Goal: Go to known website: Access a specific website the user already knows

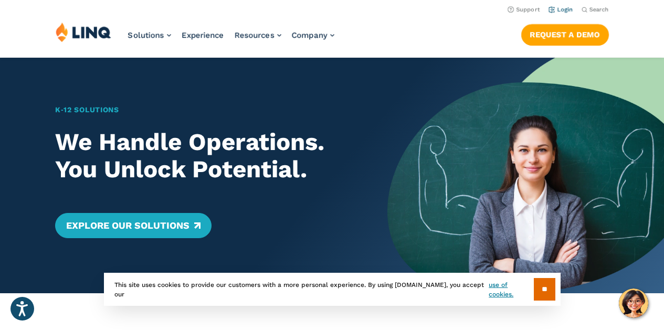
click at [562, 6] on li "Login" at bounding box center [561, 9] width 25 height 12
click at [559, 10] on link "Login" at bounding box center [561, 9] width 25 height 7
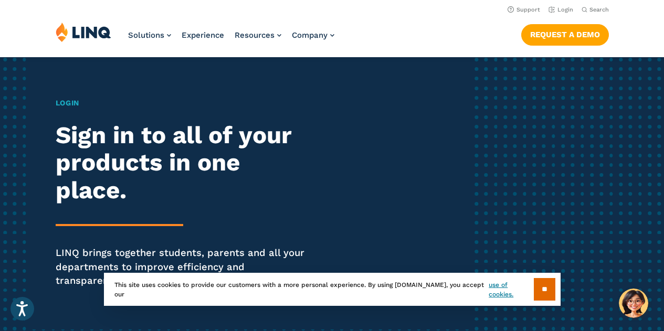
scroll to position [59, 0]
click at [66, 104] on h1 "Login" at bounding box center [184, 103] width 256 height 11
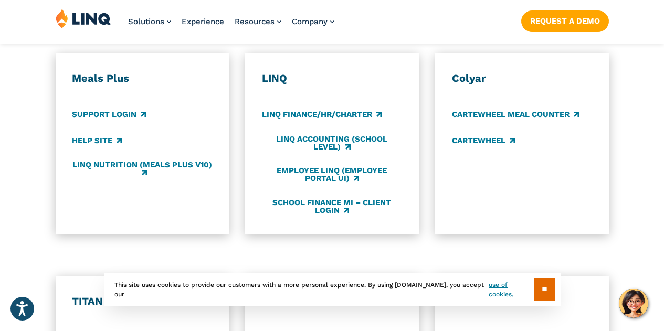
scroll to position [604, 0]
click at [171, 160] on link "LINQ Nutrition (Meals Plus v10)" at bounding box center [142, 168] width 140 height 17
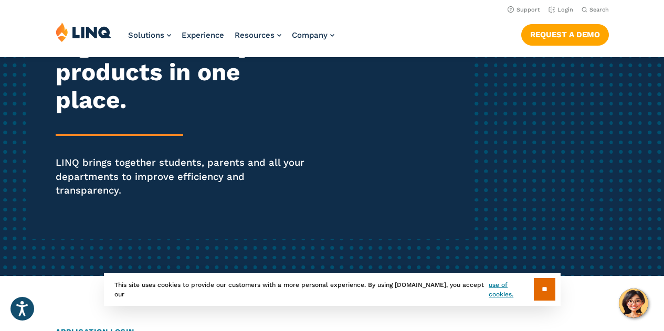
scroll to position [0, 0]
